Goal: Check status: Check status

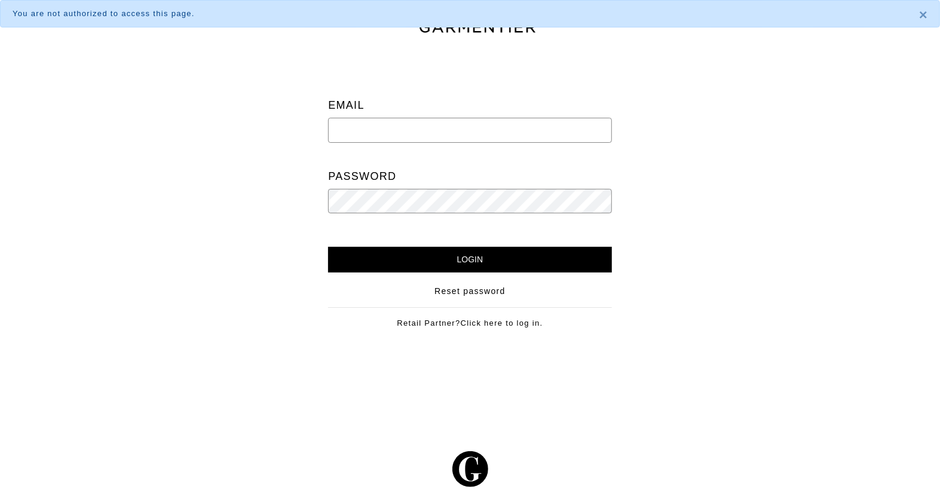
type input "[PERSON_NAME][EMAIL_ADDRESS][DOMAIN_NAME]"
click at [405, 134] on input "[PERSON_NAME][EMAIL_ADDRESS][DOMAIN_NAME]" at bounding box center [469, 130] width 283 height 25
click at [405, 134] on input "carolyn@cmstyling.com" at bounding box center [469, 130] width 283 height 25
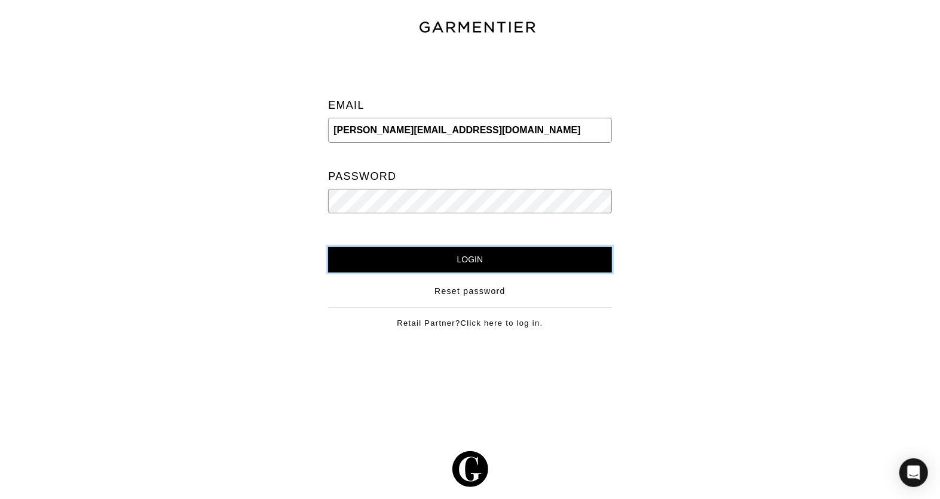
click at [442, 256] on input "Login" at bounding box center [469, 260] width 283 height 26
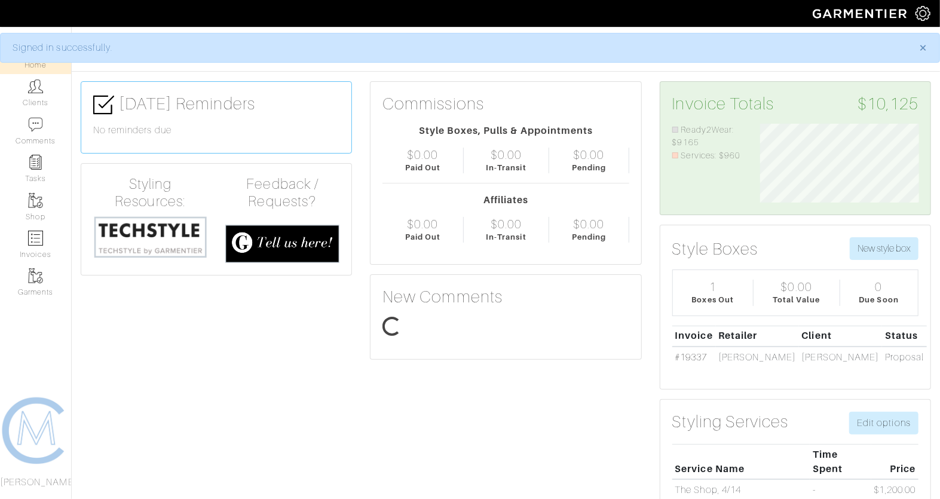
scroll to position [79, 176]
click at [47, 243] on link "Invoices" at bounding box center [35, 245] width 71 height 38
select select
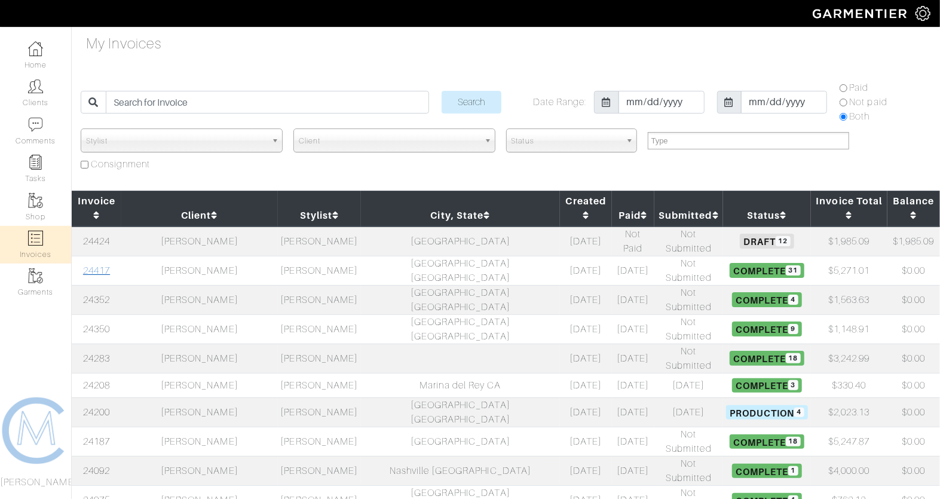
click at [108, 265] on link "24417" at bounding box center [96, 270] width 27 height 11
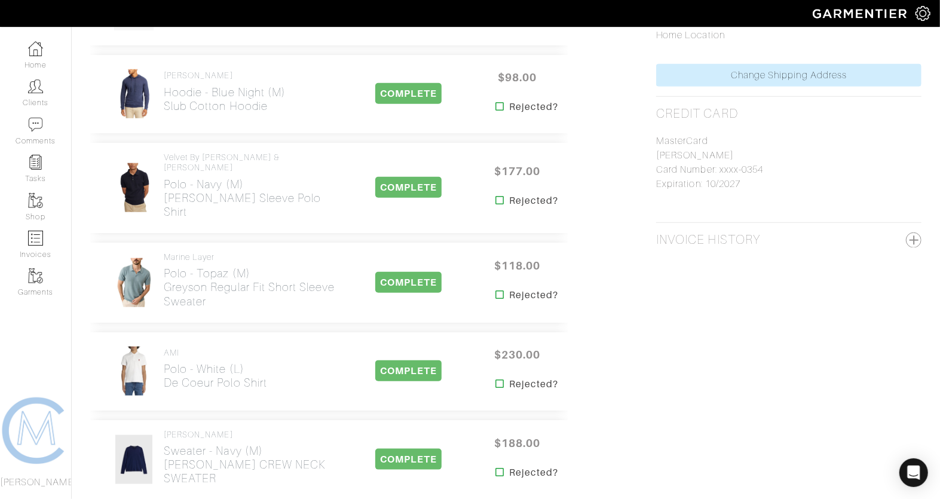
scroll to position [609, 0]
